Goal: Information Seeking & Learning: Learn about a topic

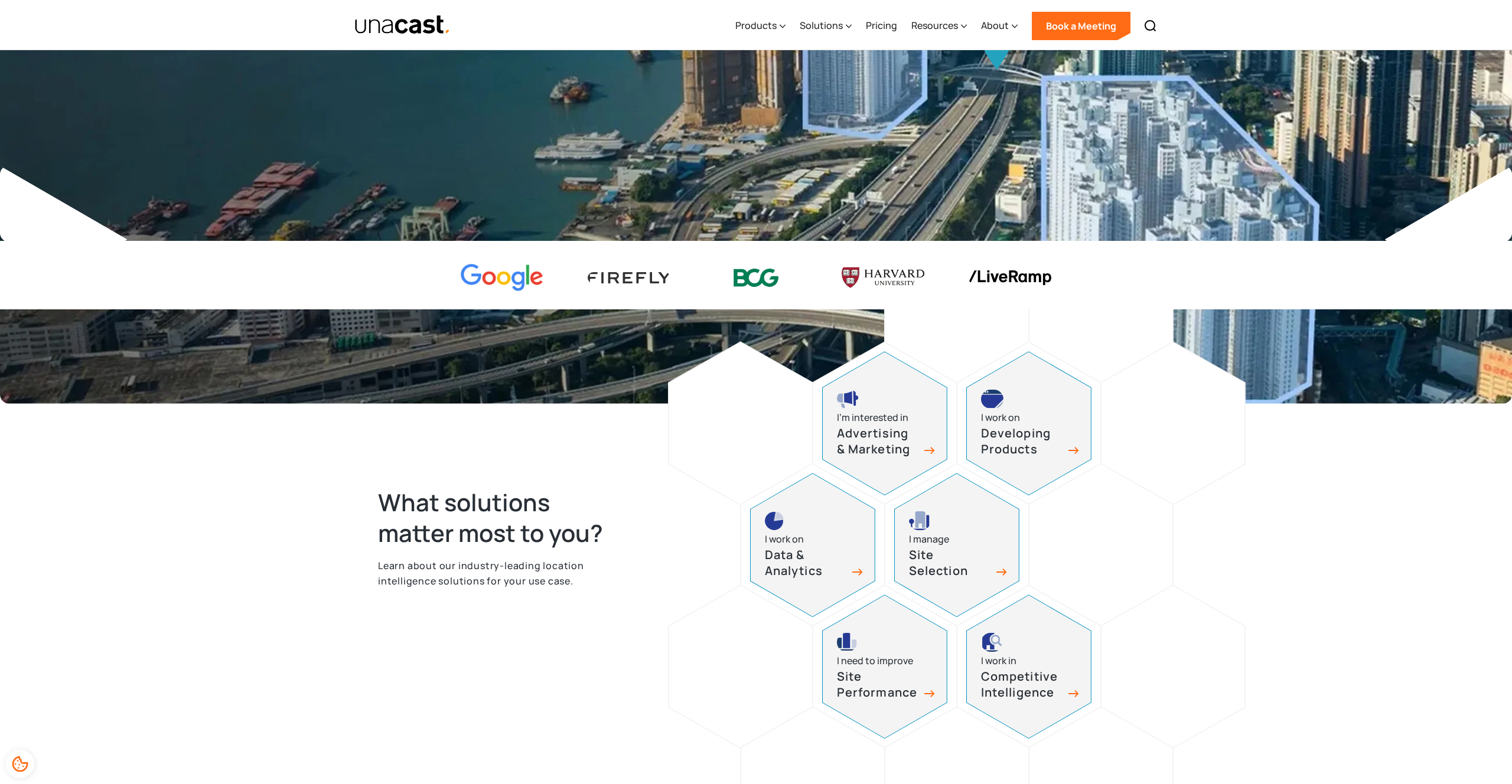
scroll to position [290, 0]
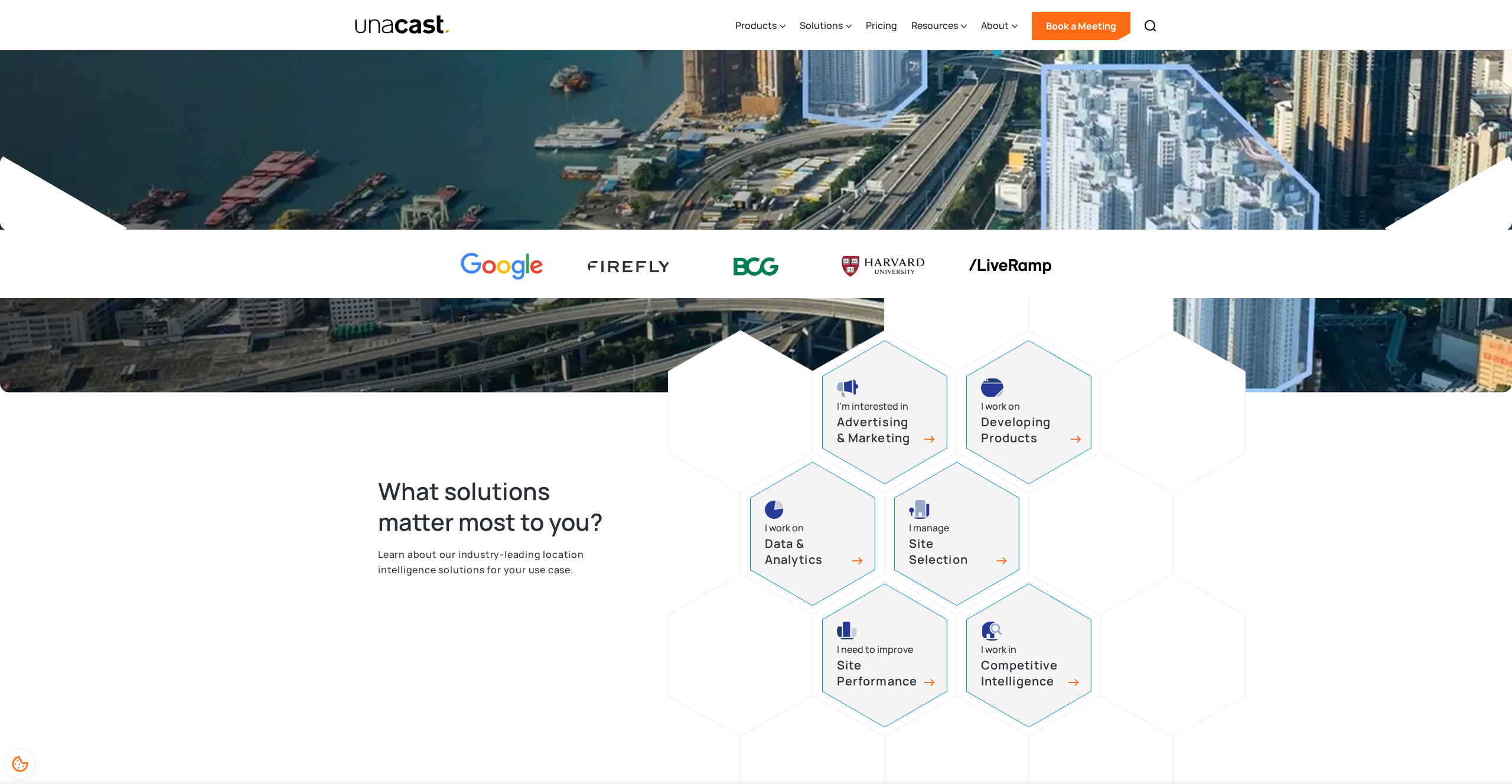
click at [1012, 450] on div "I work on Developing Products" at bounding box center [1029, 412] width 124 height 143
click at [757, 23] on div "Products" at bounding box center [756, 25] width 41 height 14
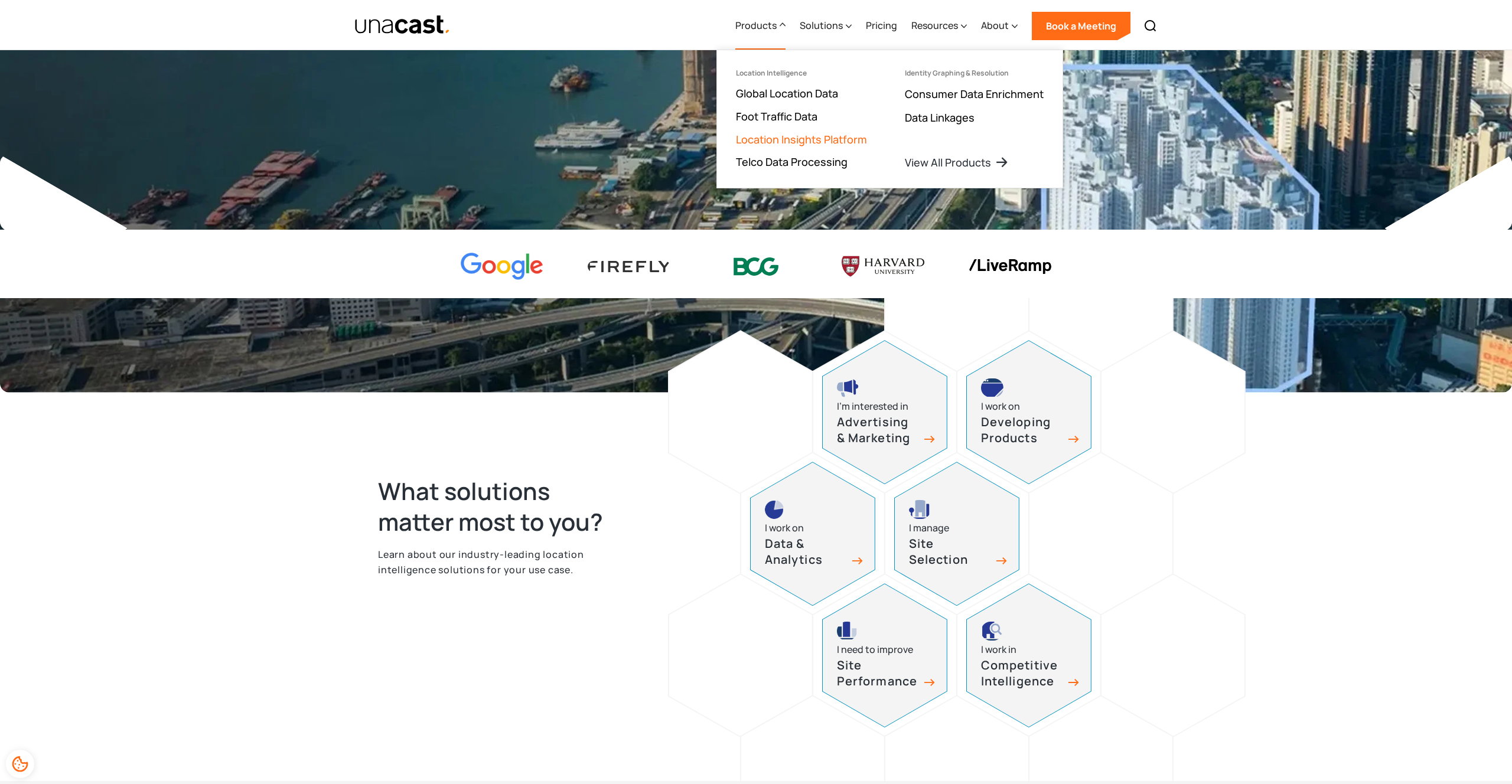
click at [803, 137] on link "Location Insights Platform" at bounding box center [802, 139] width 131 height 14
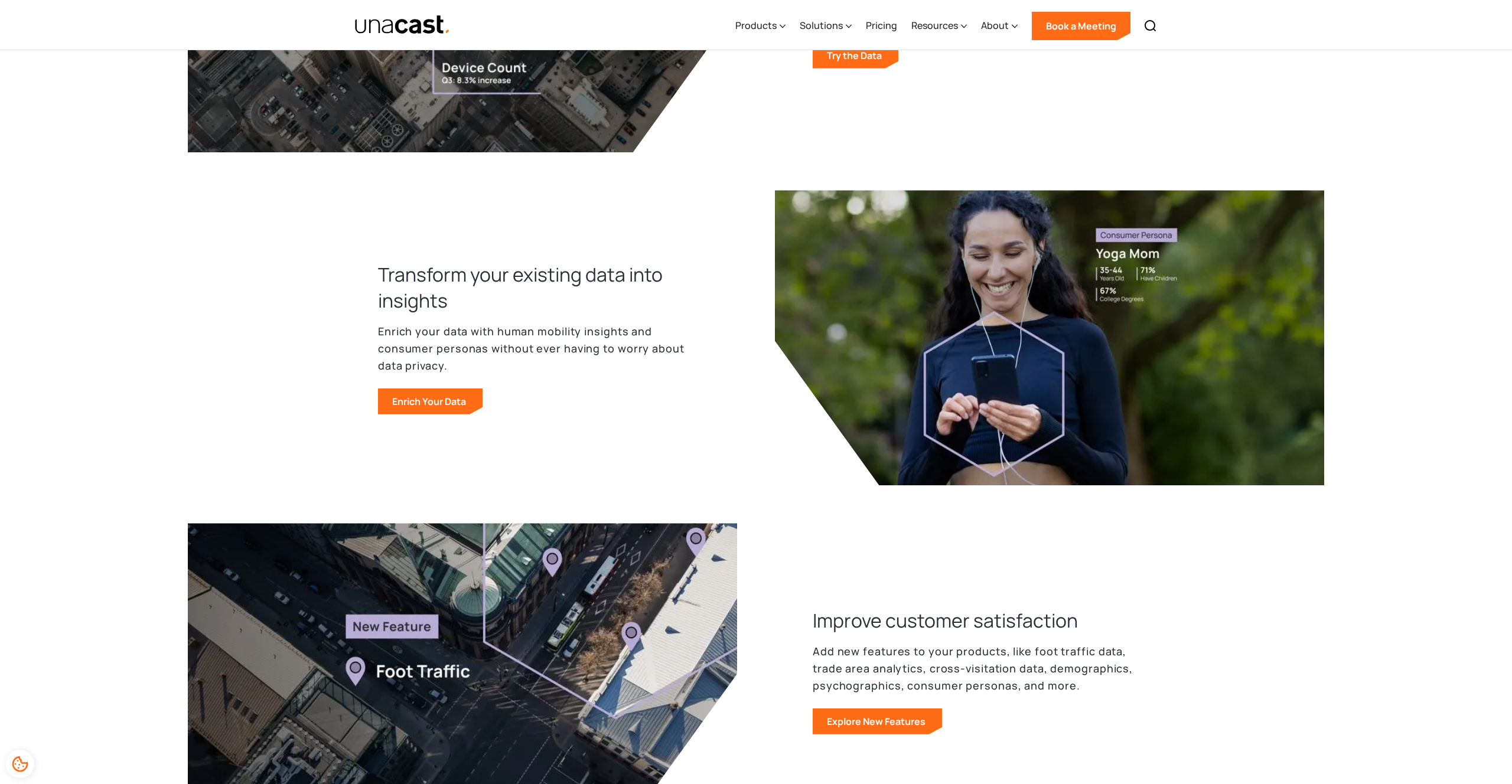
scroll to position [1196, 0]
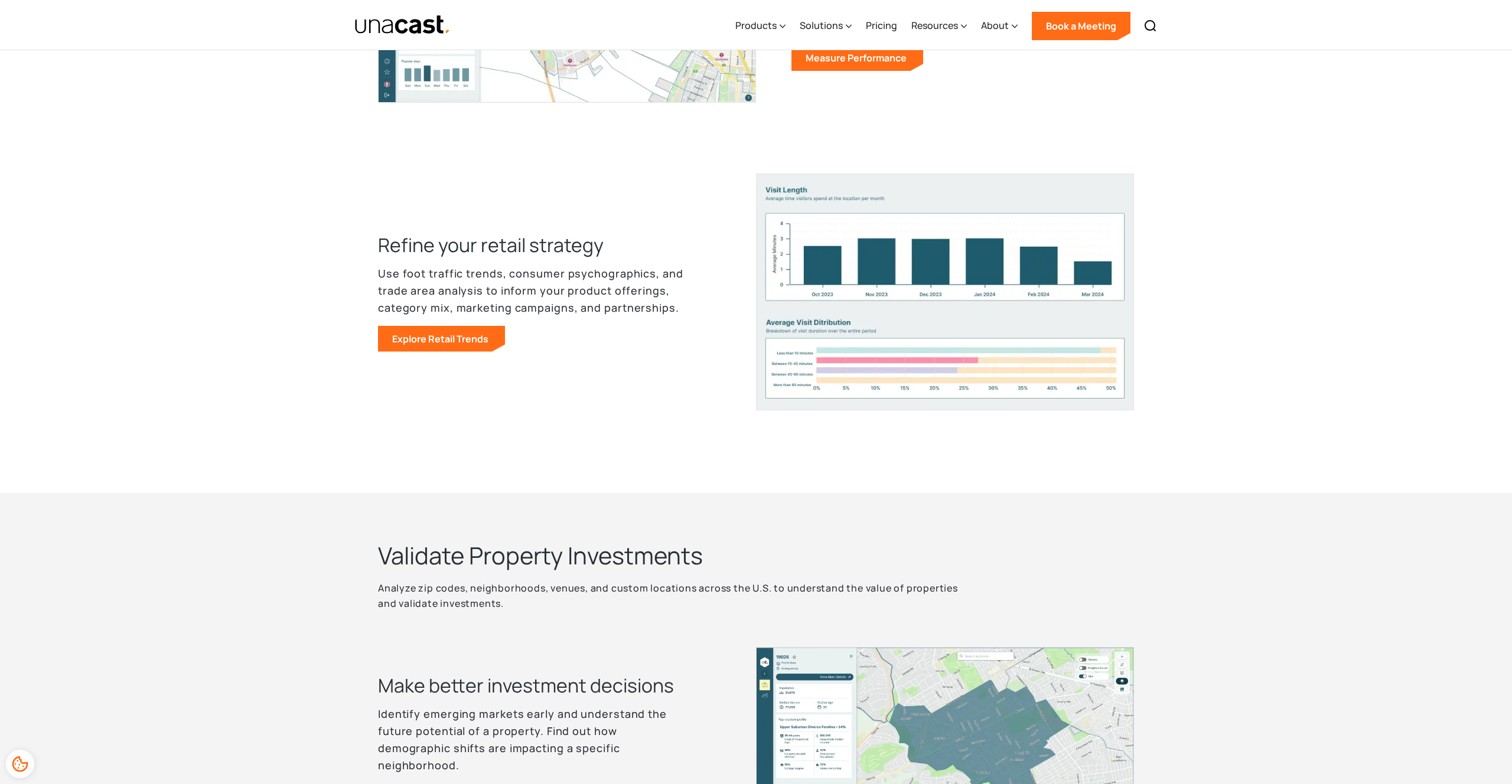
scroll to position [551, 0]
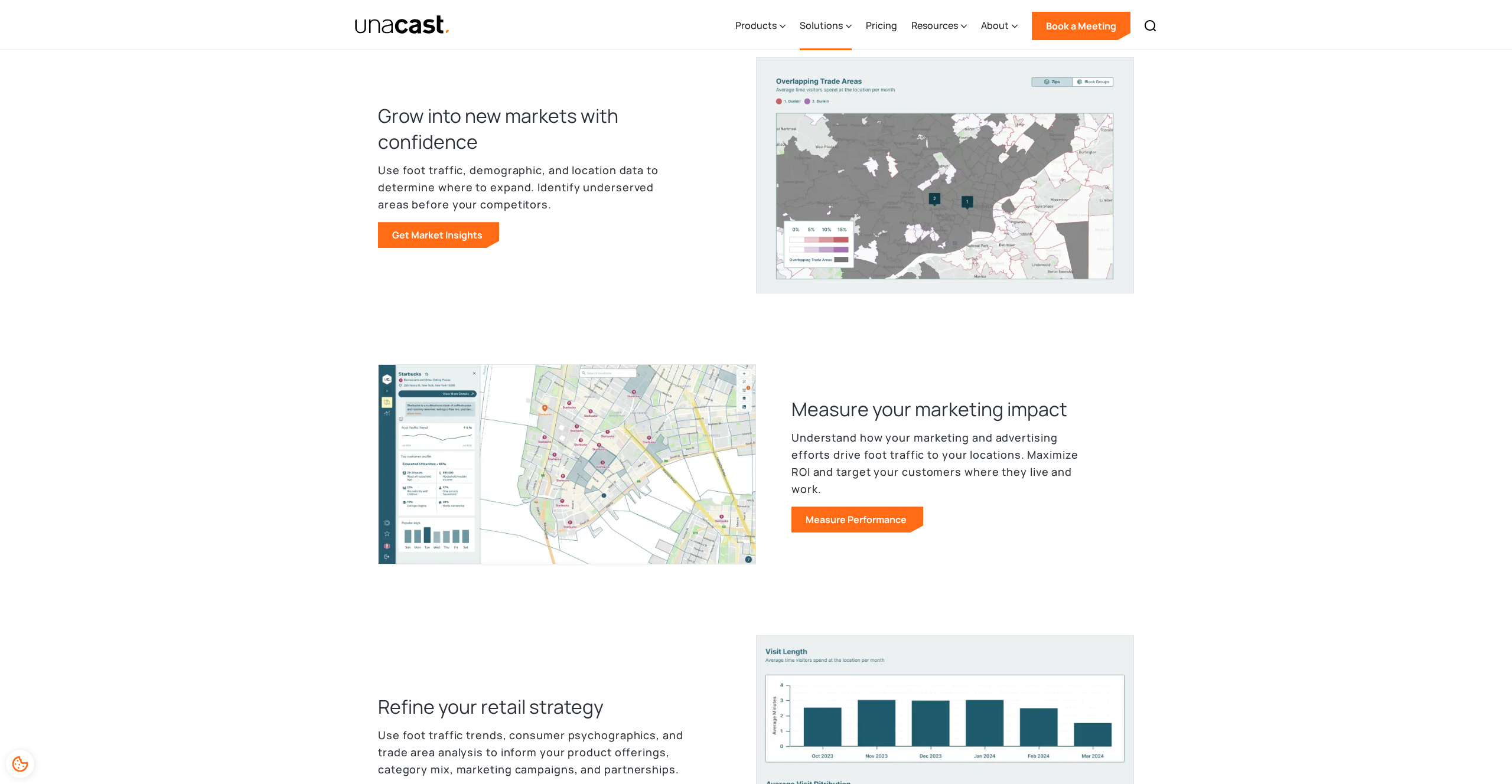
click at [833, 28] on div "Solutions" at bounding box center [821, 25] width 43 height 14
